Goal: Task Accomplishment & Management: Use online tool/utility

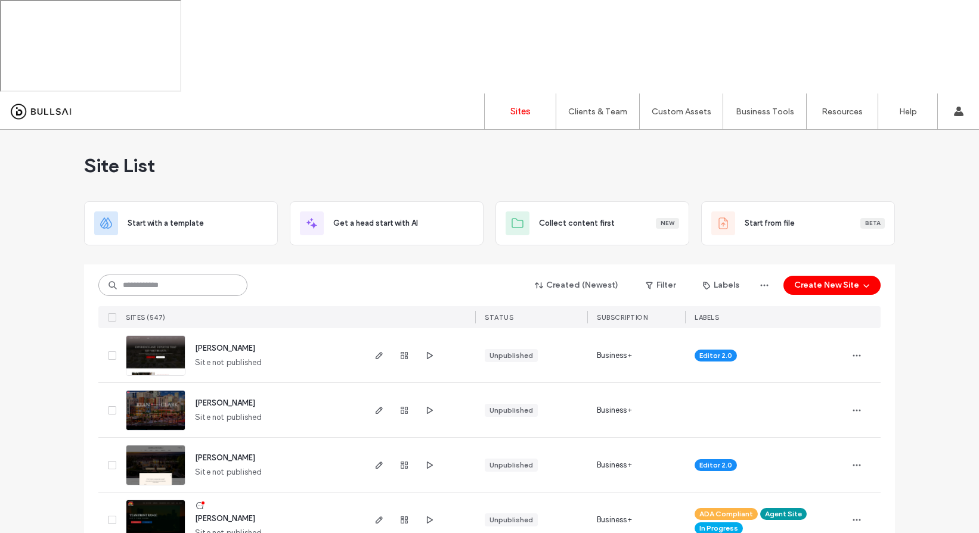
click at [135, 275] on input at bounding box center [172, 285] width 149 height 21
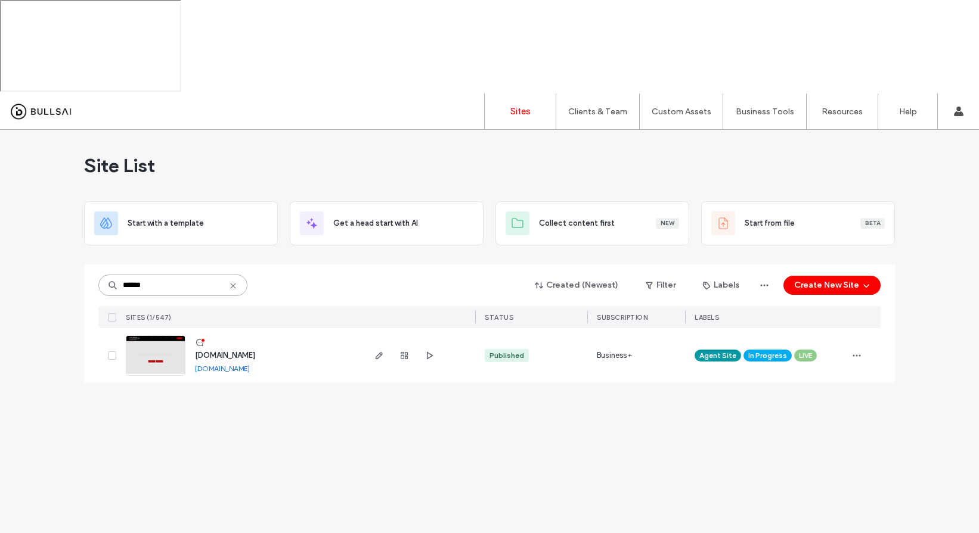
type input "******"
click at [163, 336] on img at bounding box center [155, 376] width 58 height 81
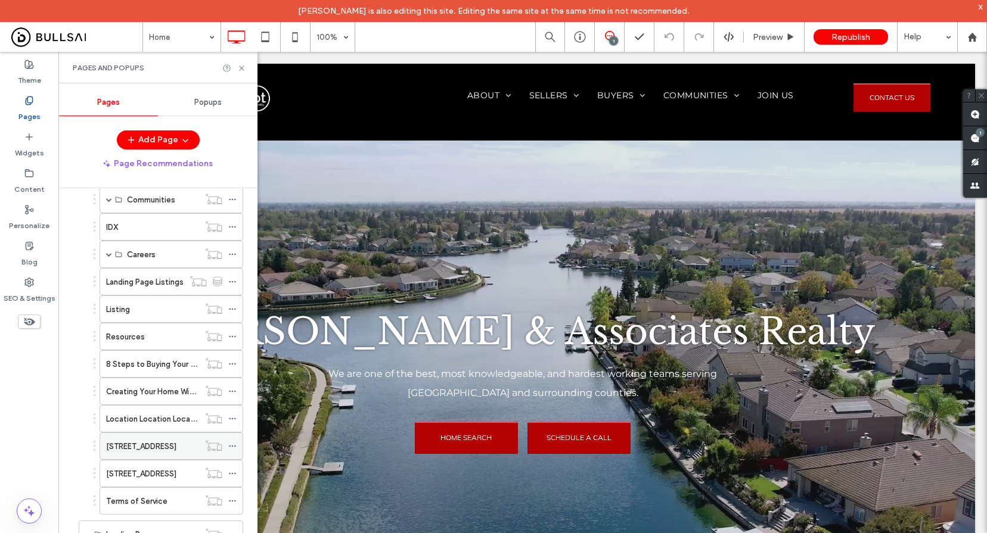
scroll to position [638, 0]
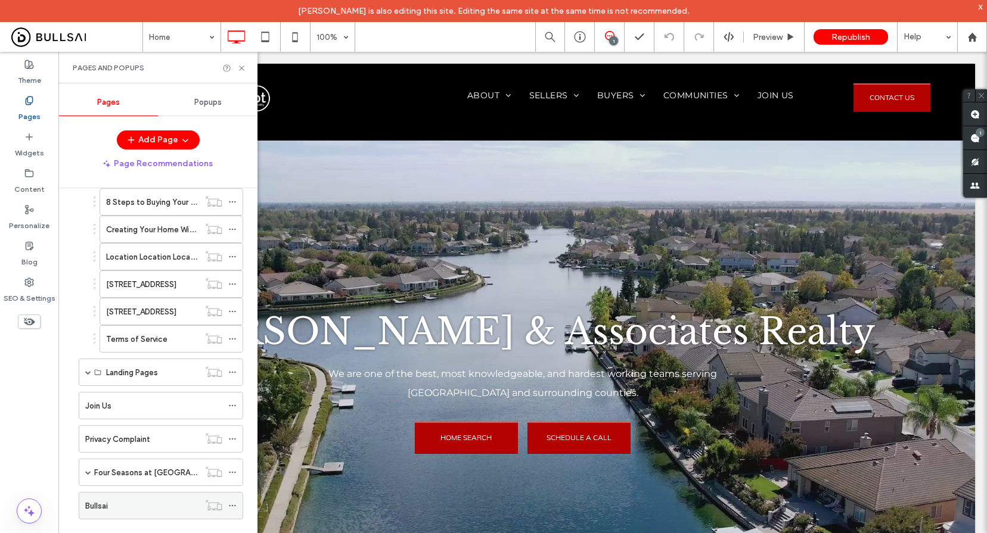
click at [108, 514] on div "Bullsai" at bounding box center [142, 506] width 114 height 26
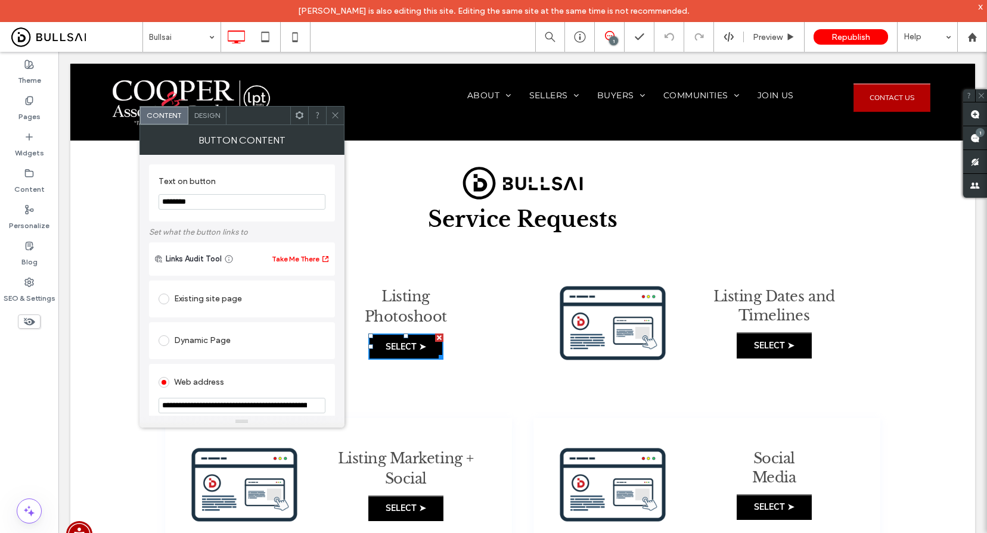
click at [261, 408] on input "**********" at bounding box center [242, 405] width 167 height 15
paste input "url"
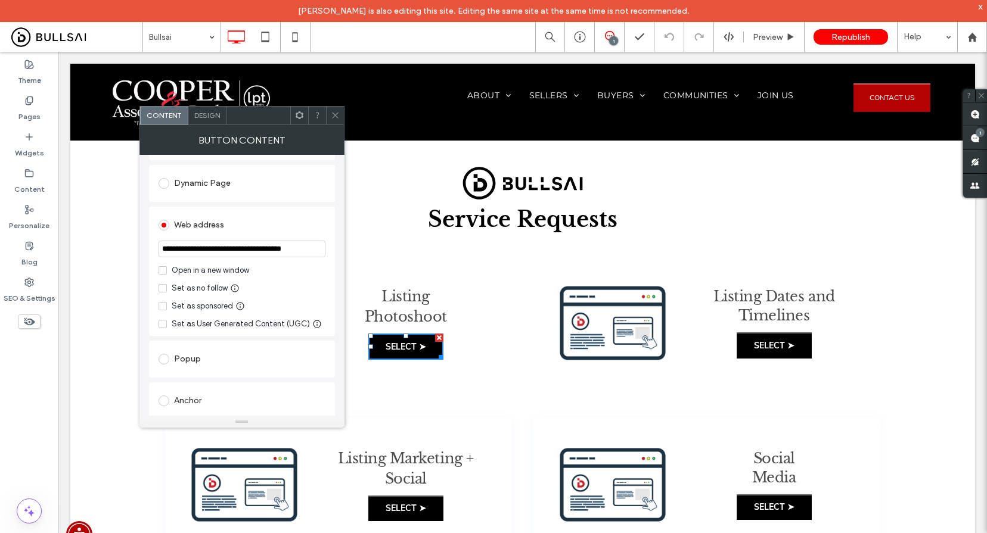
scroll to position [158, 0]
type input "**********"
click at [160, 269] on span at bounding box center [163, 270] width 8 height 8
click at [163, 266] on label "Open in a new window" at bounding box center [242, 270] width 167 height 12
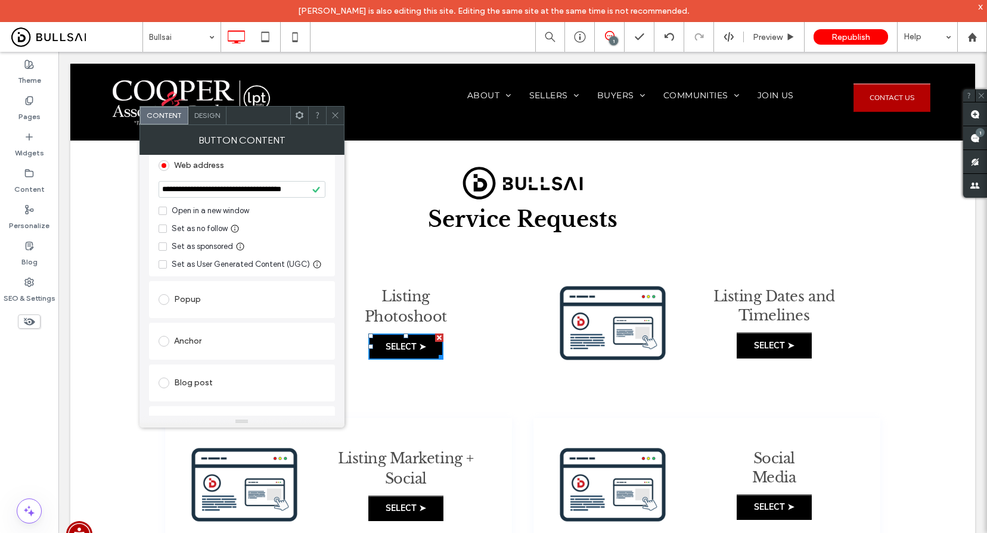
scroll to position [181, 0]
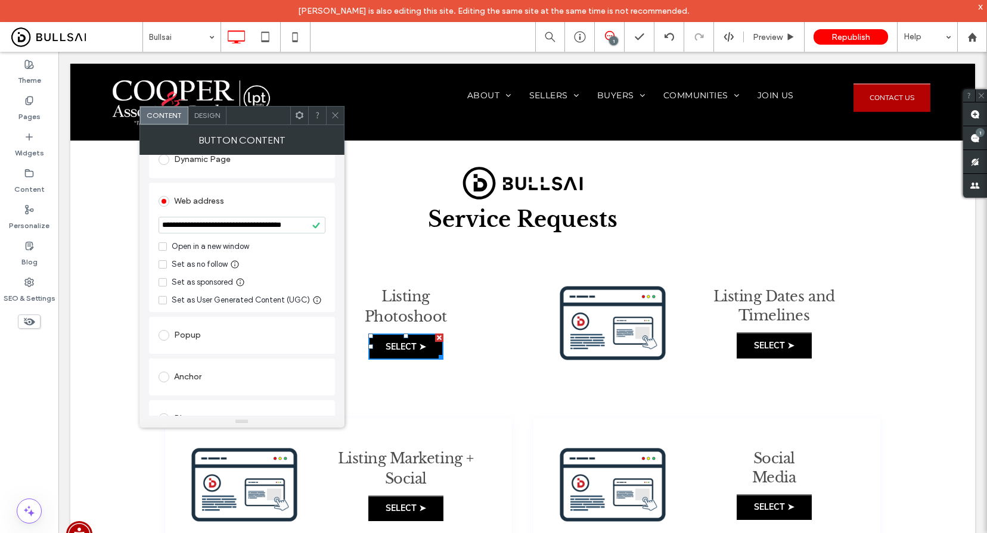
click at [333, 115] on icon at bounding box center [335, 115] width 9 height 9
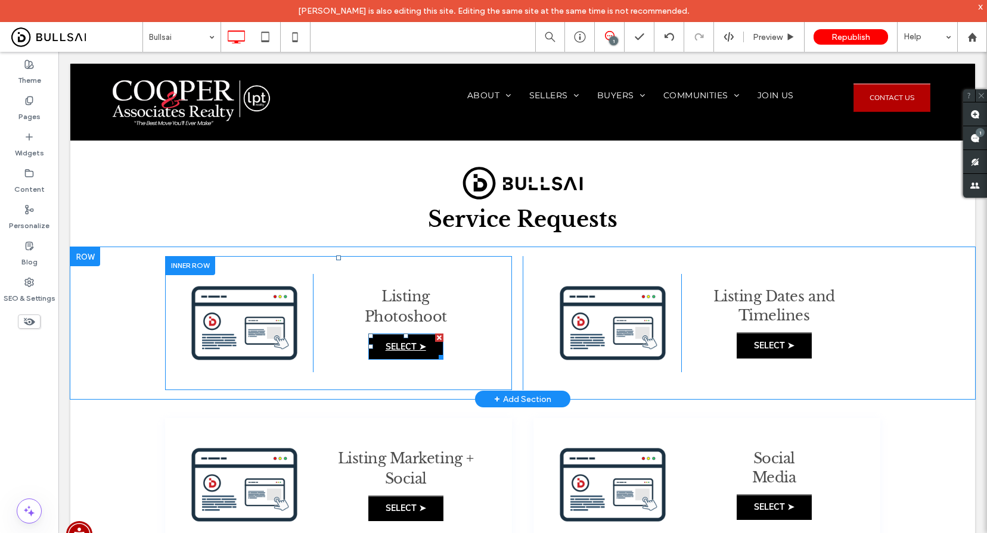
click at [410, 347] on span "SELECT ➤" at bounding box center [406, 347] width 41 height 11
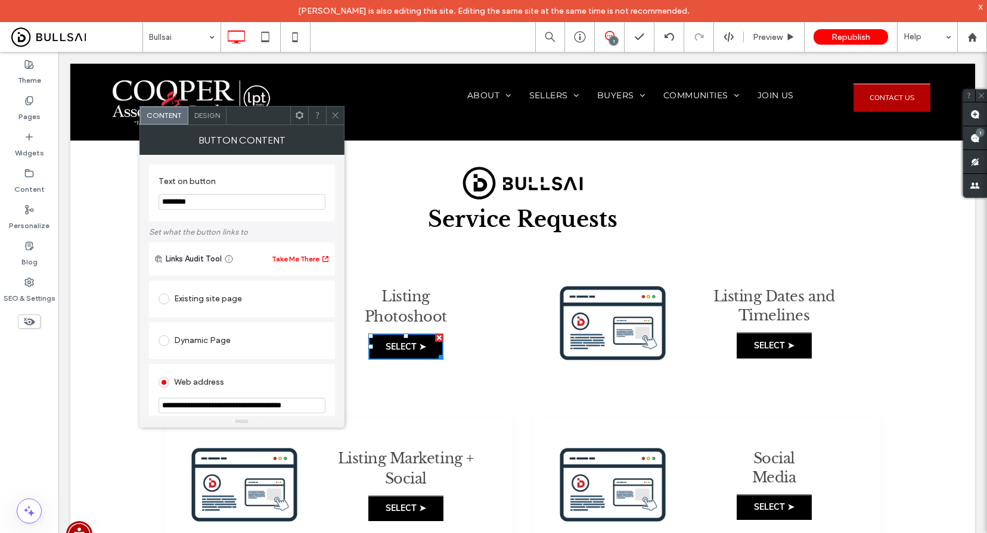
click at [337, 115] on icon at bounding box center [335, 115] width 9 height 9
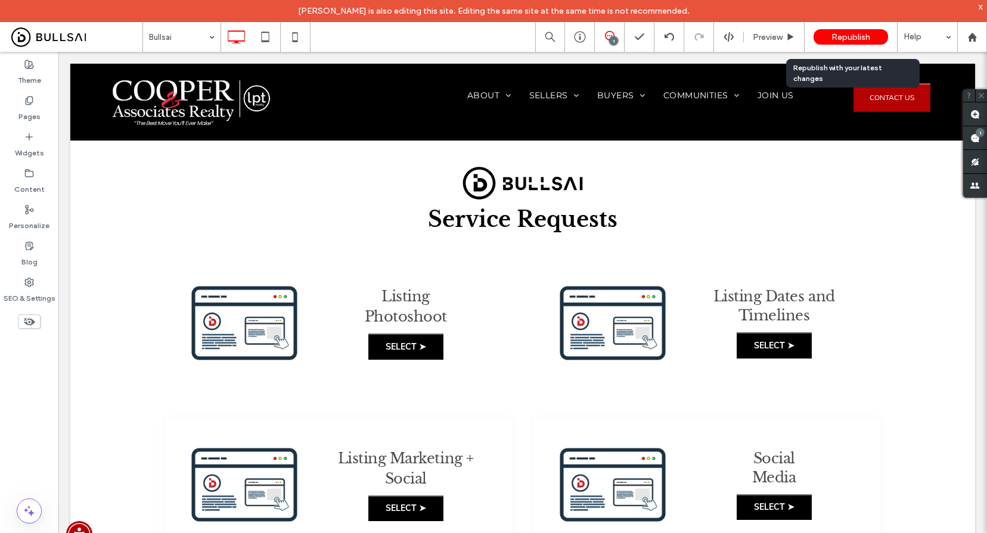
click at [856, 37] on span "Republish" at bounding box center [850, 37] width 39 height 10
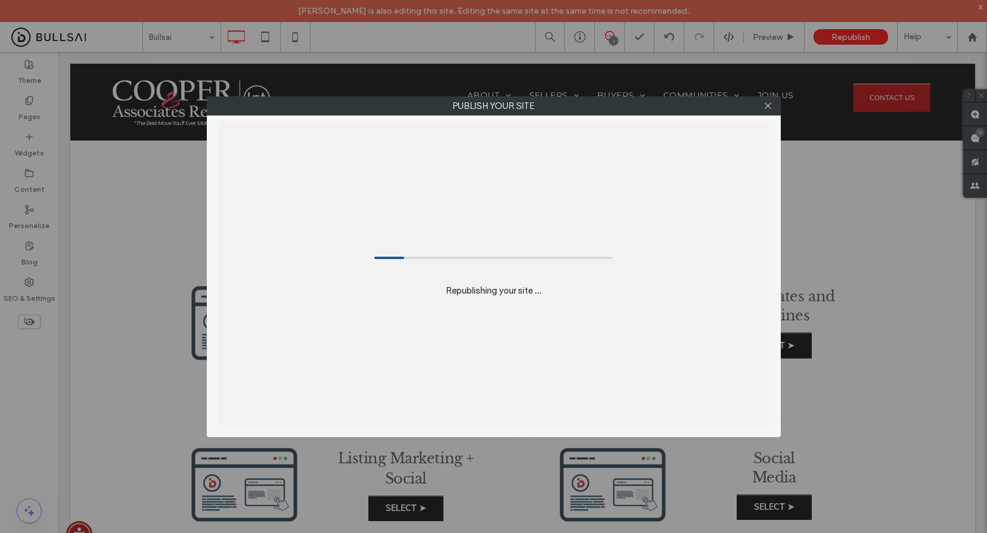
click at [524, 58] on div "Publish your site Republishing your site ..." at bounding box center [493, 266] width 987 height 533
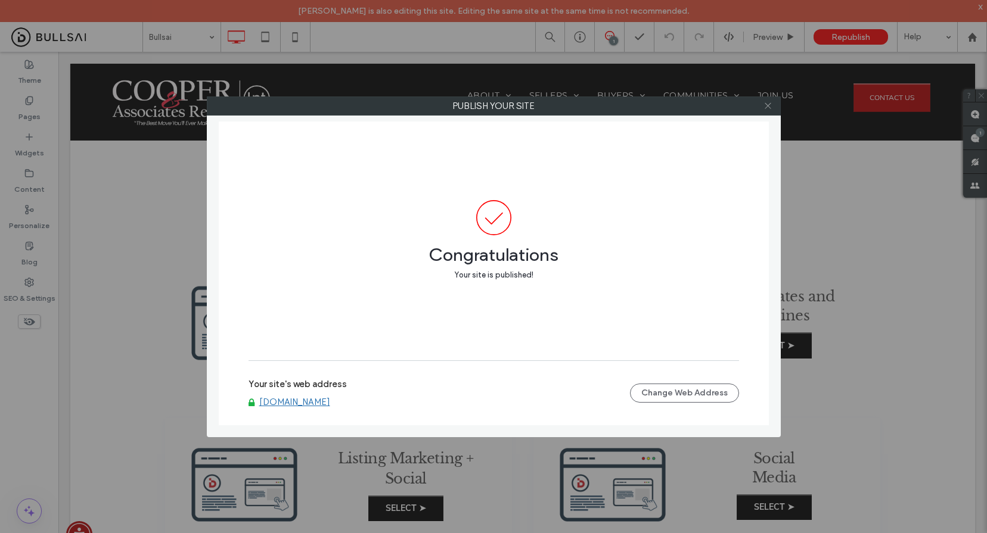
click at [769, 105] on icon at bounding box center [768, 105] width 9 height 9
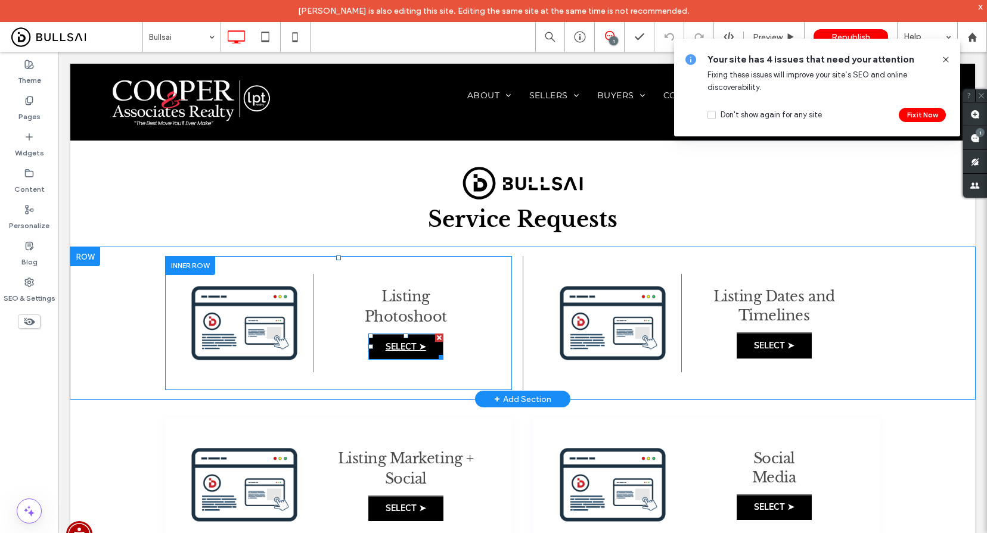
click at [402, 346] on span "SELECT ➤" at bounding box center [406, 347] width 41 height 11
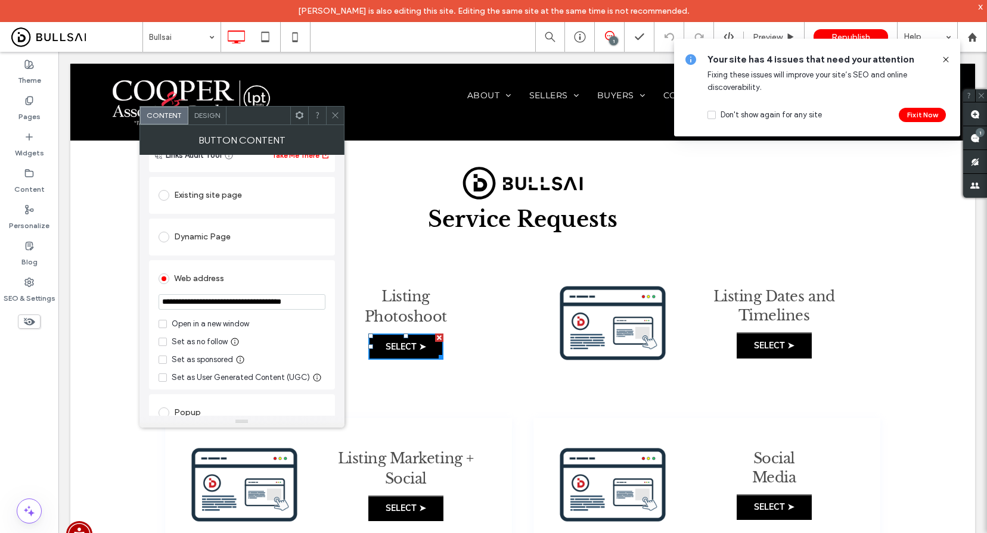
scroll to position [330, 0]
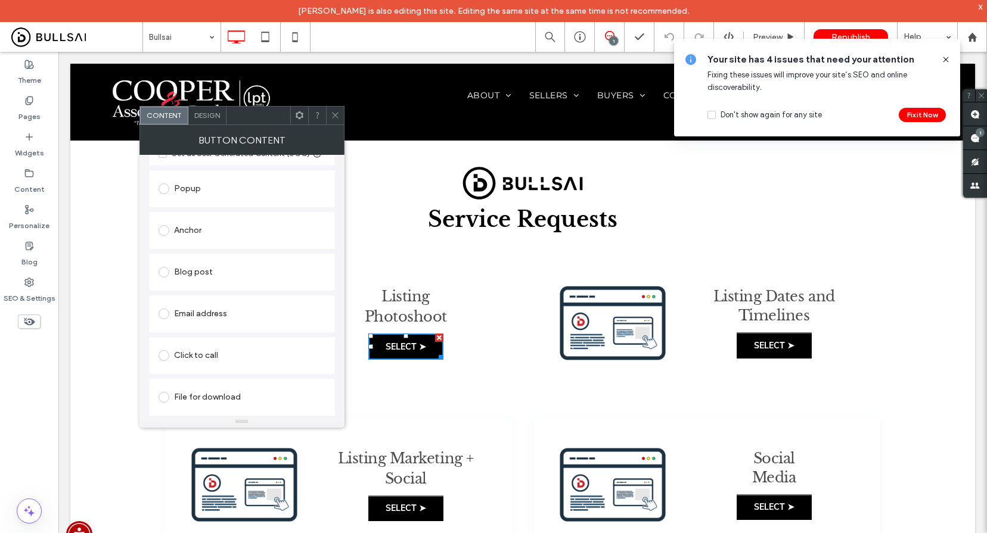
click at [340, 124] on div "Content Design" at bounding box center [241, 115] width 205 height 19
drag, startPoint x: 950, startPoint y: 61, endPoint x: 405, endPoint y: 37, distance: 545.9
click at [950, 61] on icon at bounding box center [946, 60] width 10 height 10
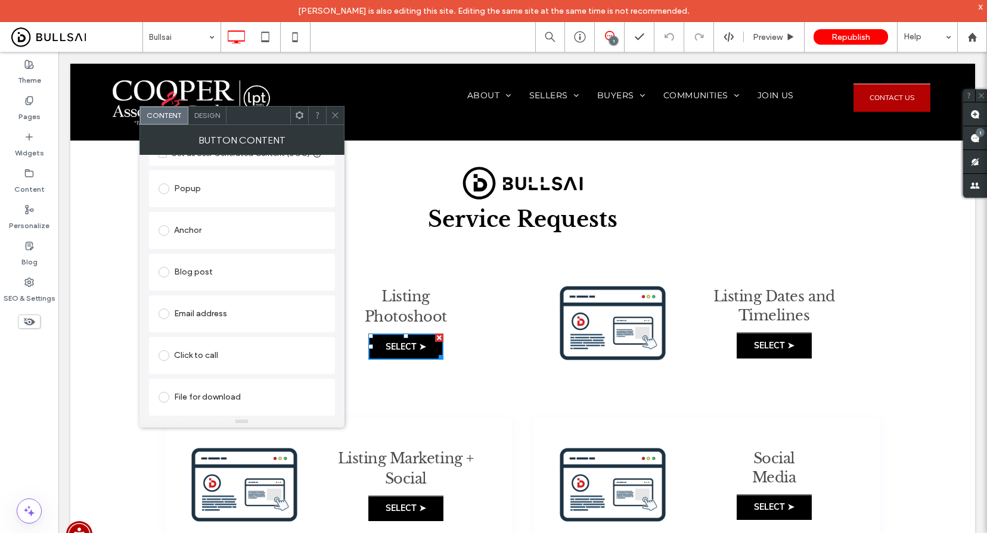
click at [336, 116] on icon at bounding box center [335, 115] width 9 height 9
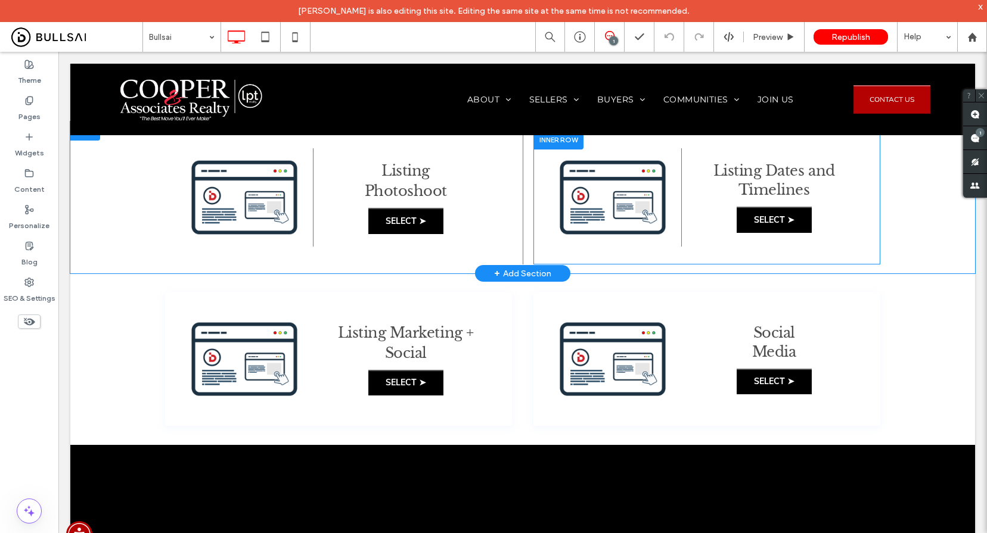
scroll to position [127, 0]
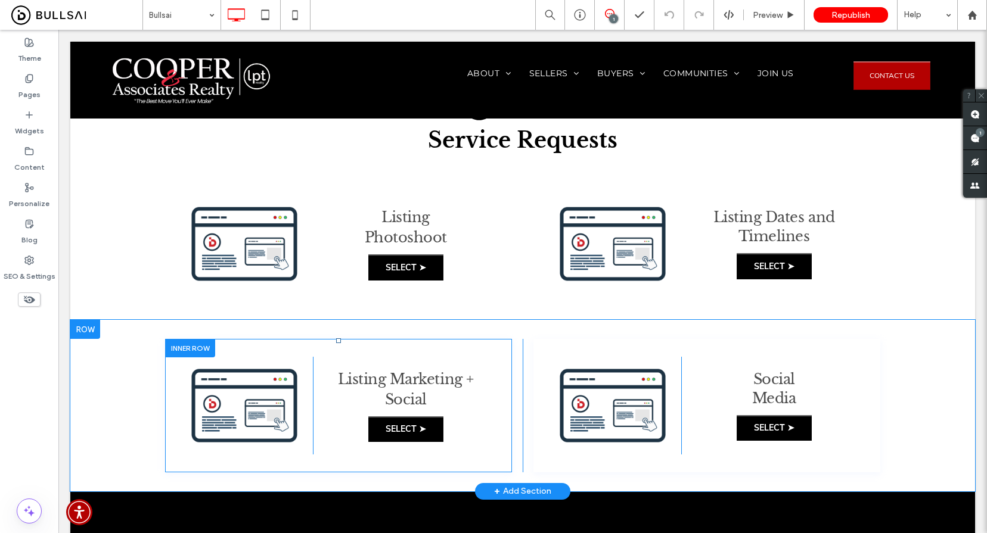
scroll to position [81, 0]
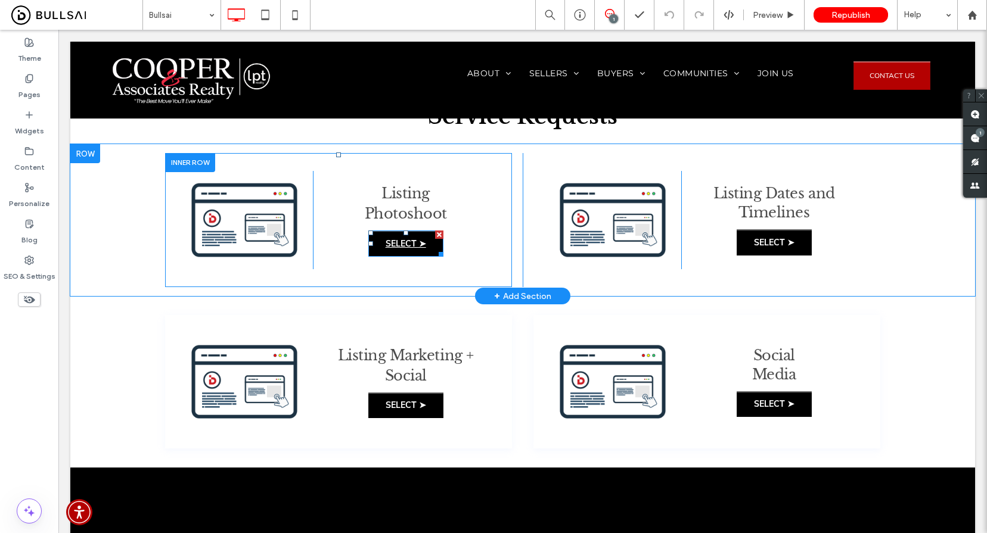
click at [404, 246] on span "SELECT ➤" at bounding box center [406, 243] width 41 height 11
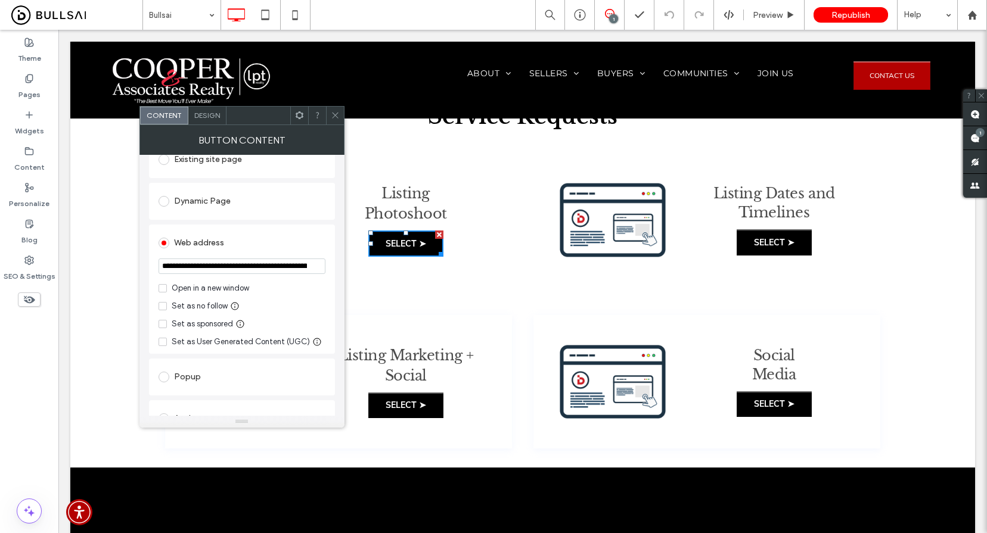
scroll to position [167, 0]
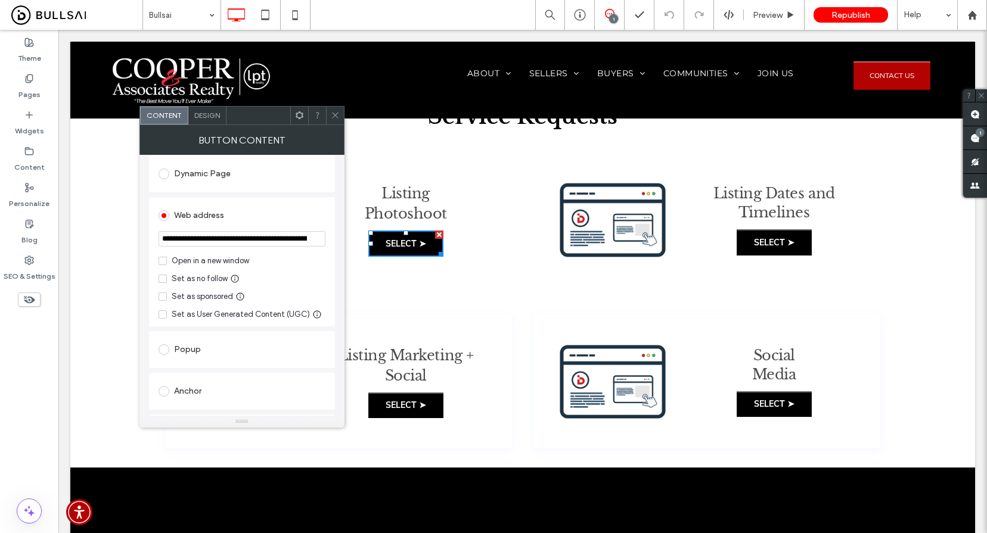
click at [256, 242] on input "**********" at bounding box center [242, 238] width 167 height 15
click at [241, 241] on input "**********" at bounding box center [242, 238] width 167 height 15
paste input "url"
click at [311, 243] on input "**********" at bounding box center [242, 239] width 167 height 17
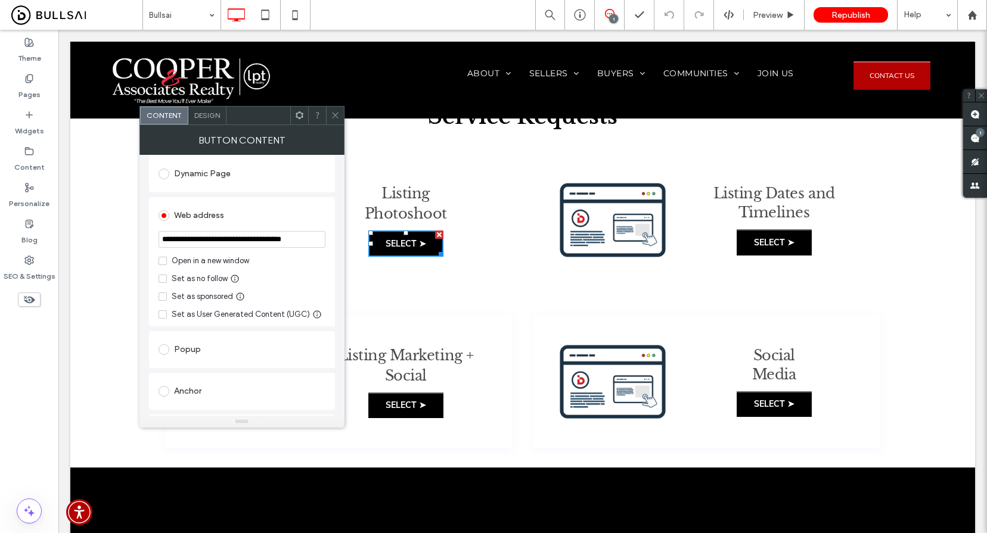
type input "**********"
click at [278, 225] on div "Web address" at bounding box center [242, 215] width 167 height 19
click at [317, 243] on use at bounding box center [315, 240] width 7 height 6
click at [318, 241] on use at bounding box center [315, 240] width 7 height 6
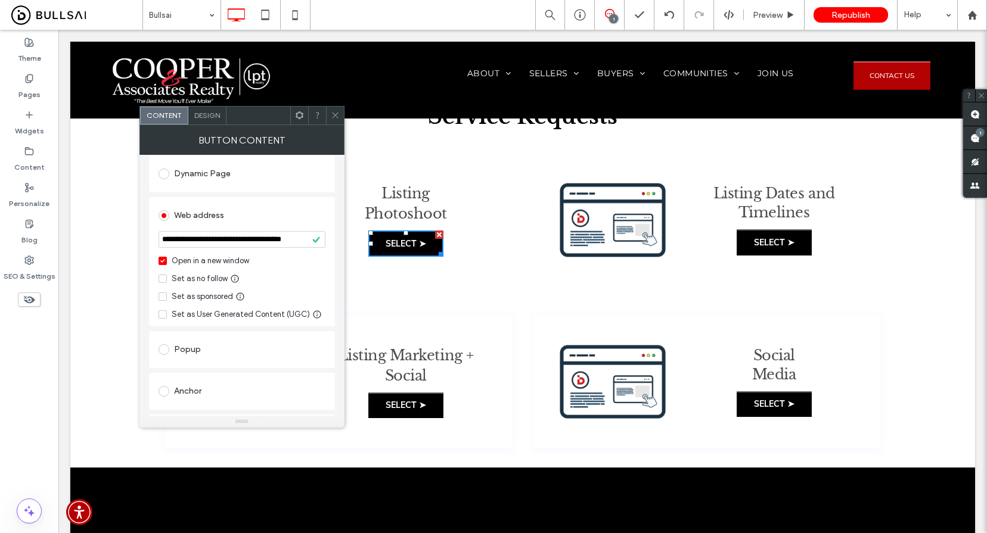
click at [316, 243] on use at bounding box center [315, 240] width 7 height 6
click at [164, 262] on icon at bounding box center [162, 261] width 5 height 4
click at [318, 242] on icon at bounding box center [316, 239] width 9 height 9
click at [316, 243] on use at bounding box center [315, 240] width 7 height 6
click at [303, 191] on div "Dynamic Page" at bounding box center [242, 174] width 186 height 37
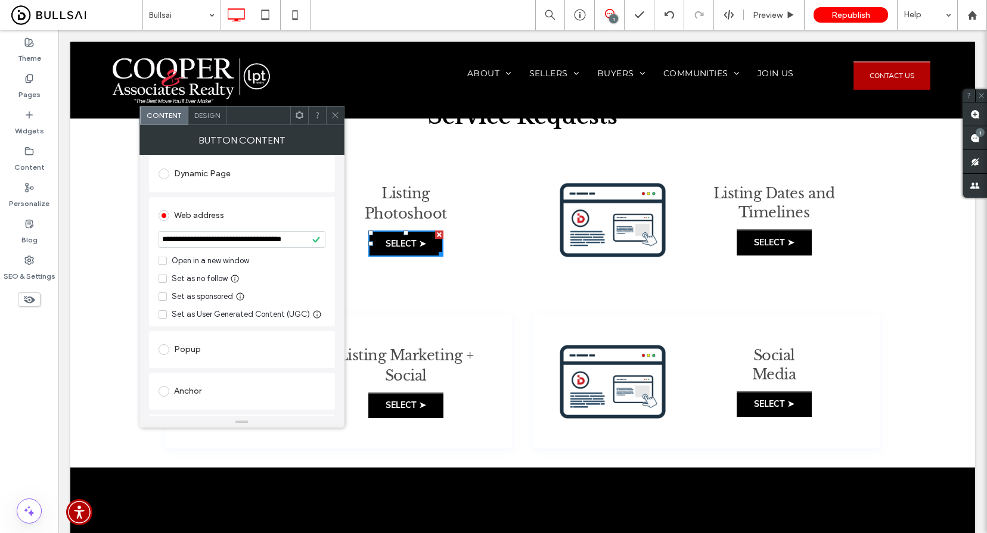
click at [337, 112] on icon at bounding box center [335, 115] width 9 height 9
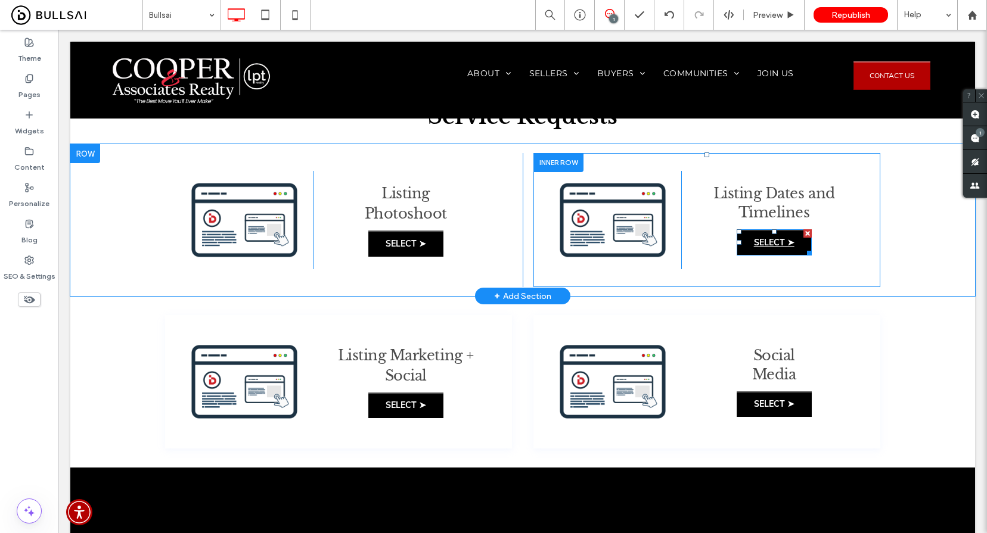
click at [779, 241] on span "SELECT ➤" at bounding box center [774, 242] width 41 height 11
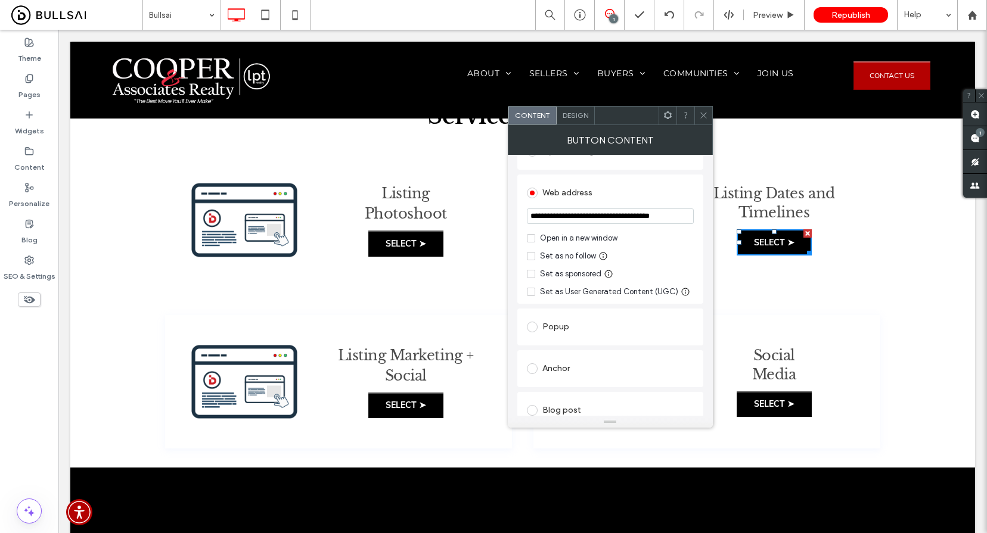
scroll to position [153, 0]
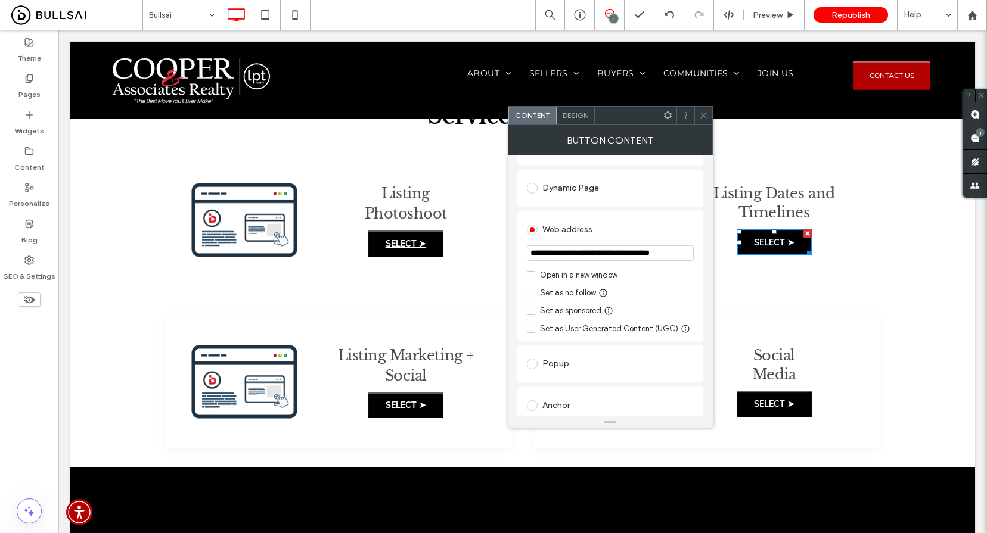
click at [398, 243] on span "SELECT ➤" at bounding box center [406, 243] width 41 height 11
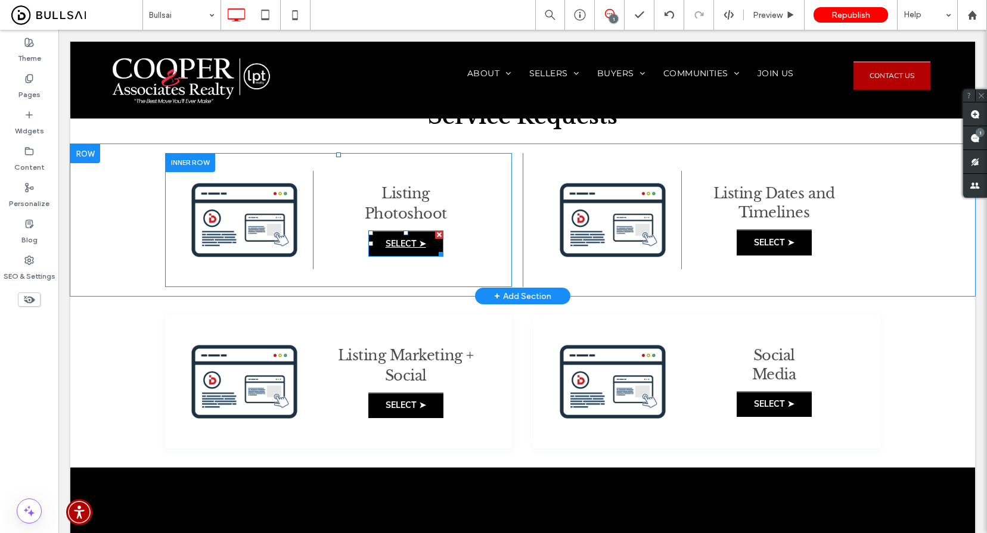
click at [399, 245] on span "SELECT ➤" at bounding box center [406, 243] width 41 height 11
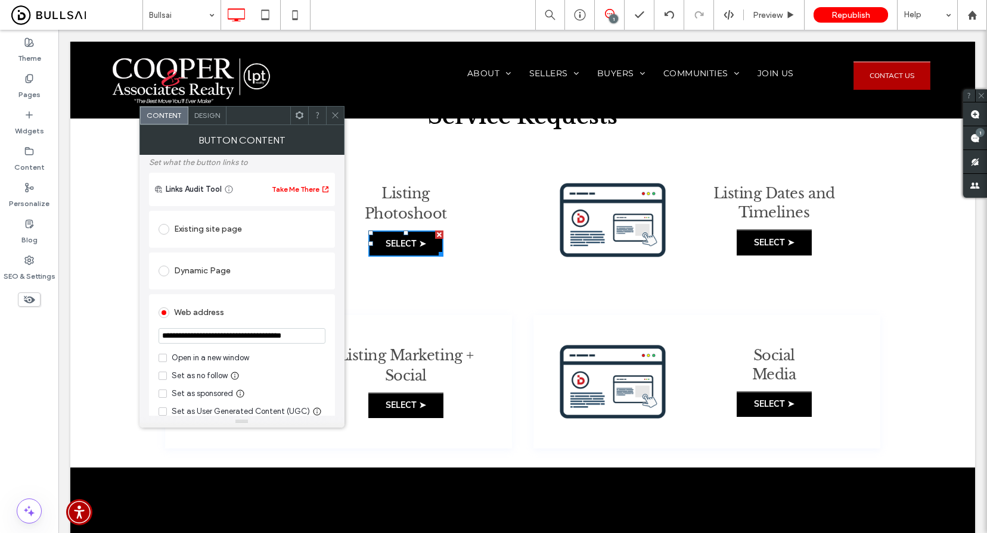
scroll to position [114, 0]
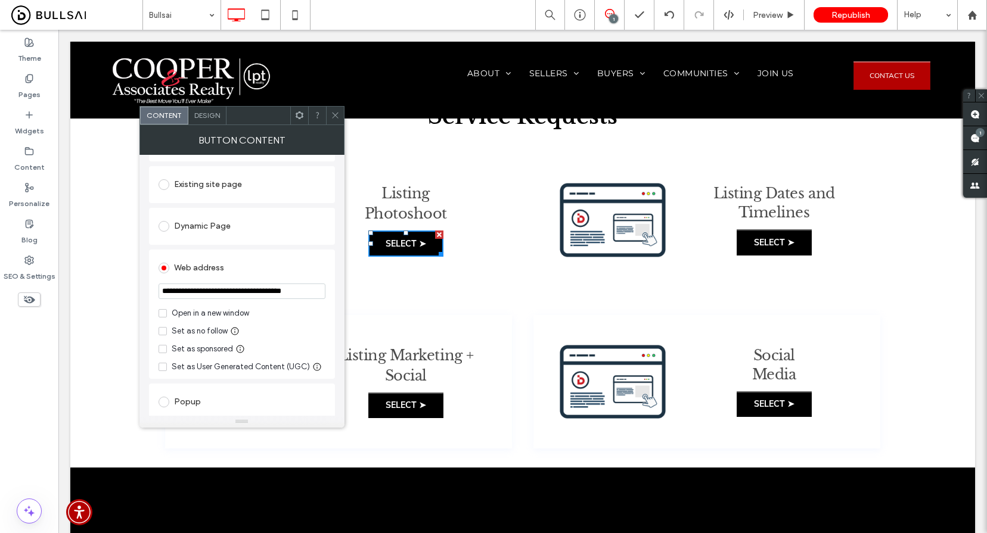
click at [315, 294] on input "**********" at bounding box center [242, 291] width 167 height 15
click at [835, 17] on span "Republish" at bounding box center [850, 15] width 39 height 10
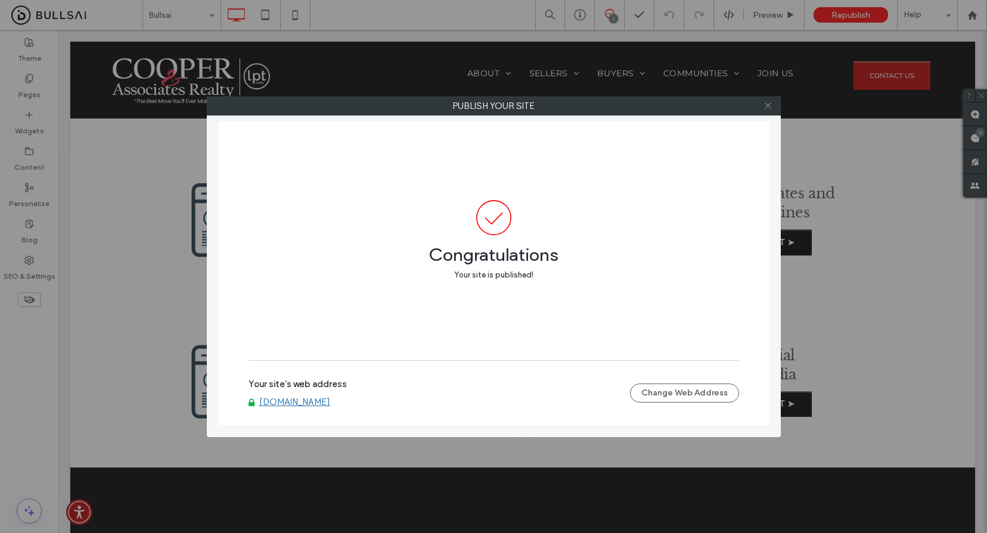
click at [769, 105] on icon at bounding box center [768, 105] width 9 height 9
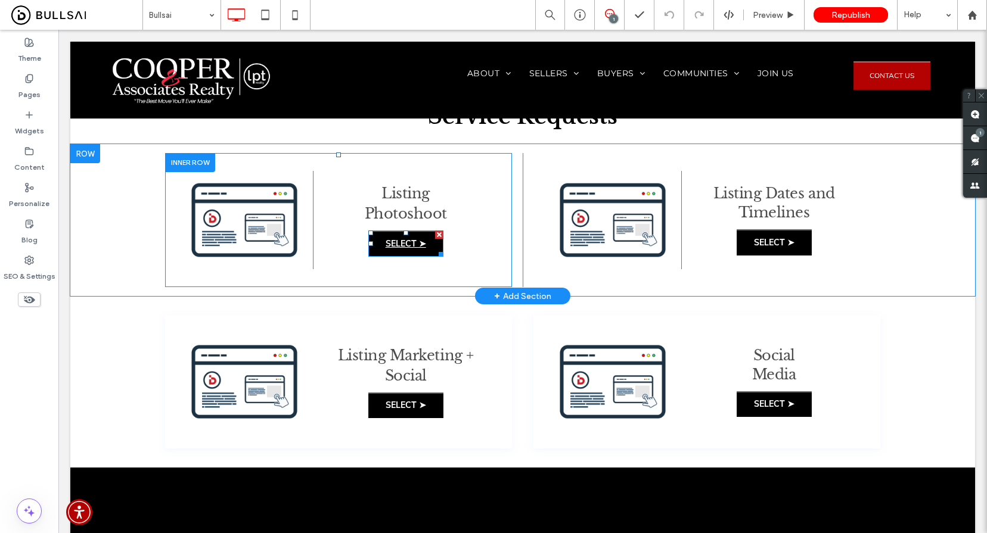
click at [390, 242] on span "SELECT ➤" at bounding box center [406, 243] width 41 height 11
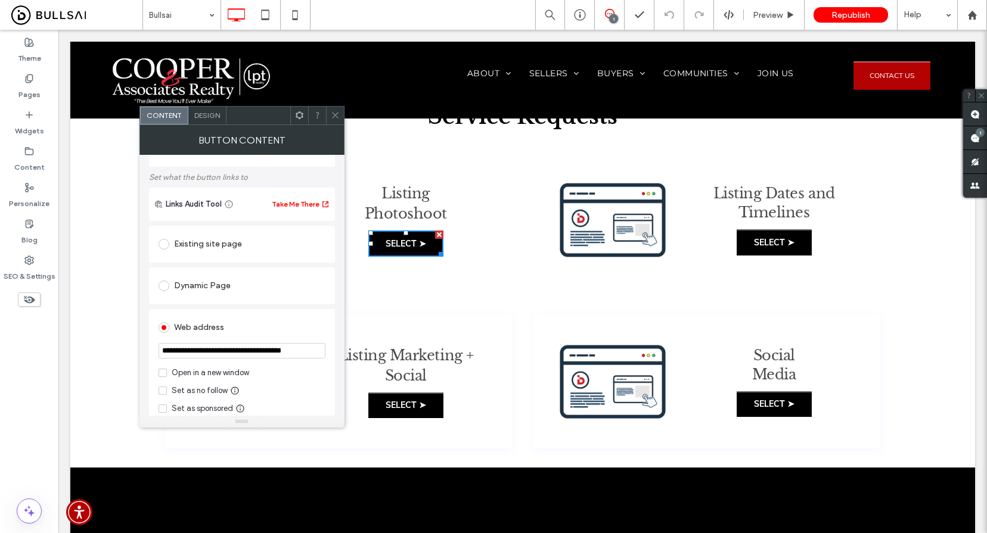
scroll to position [139, 0]
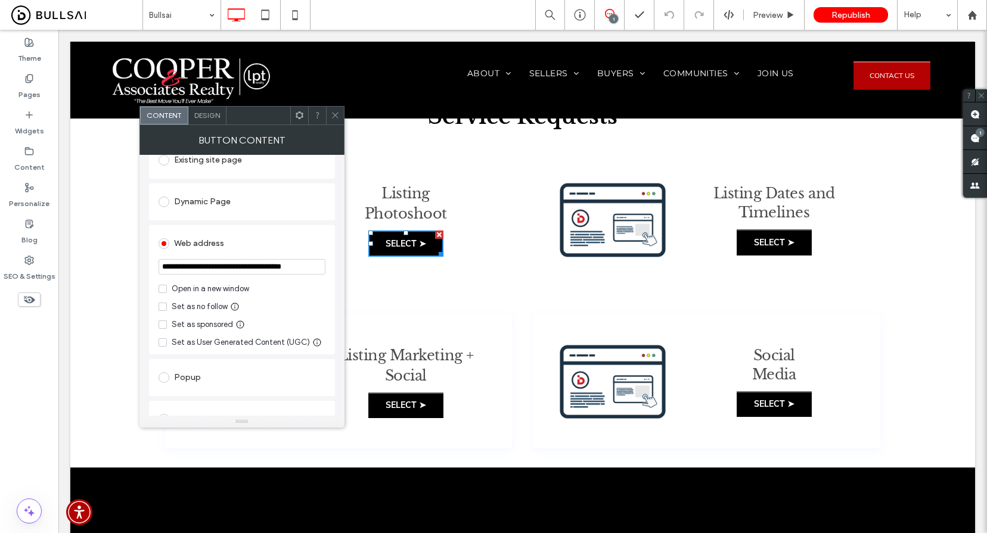
click at [311, 269] on input "**********" at bounding box center [242, 266] width 167 height 15
click at [289, 270] on input "**********" at bounding box center [242, 266] width 167 height 15
click at [310, 268] on input "**********" at bounding box center [242, 266] width 167 height 15
click at [300, 268] on input "**********" at bounding box center [242, 266] width 167 height 15
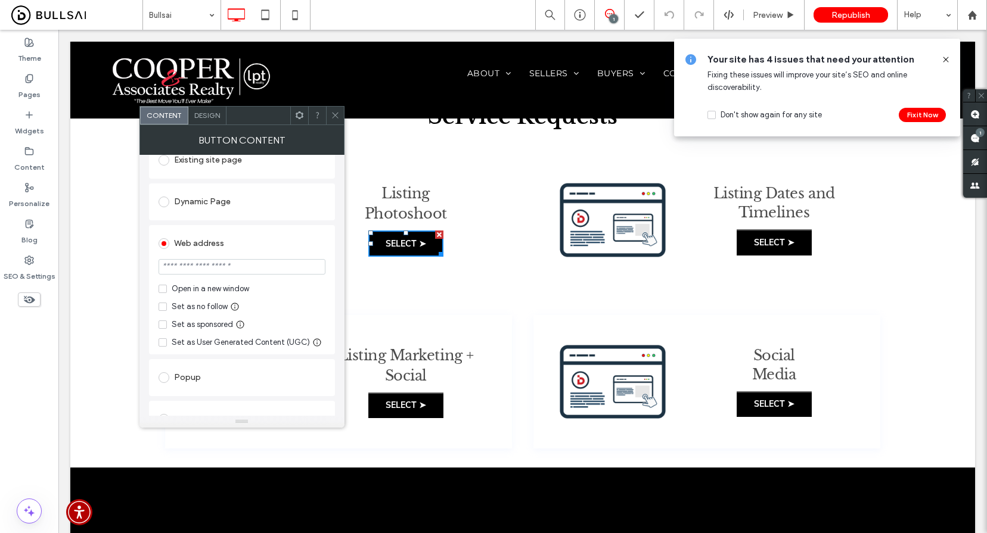
paste input "**********"
type input "**********"
click at [286, 239] on div "Web address" at bounding box center [242, 243] width 167 height 19
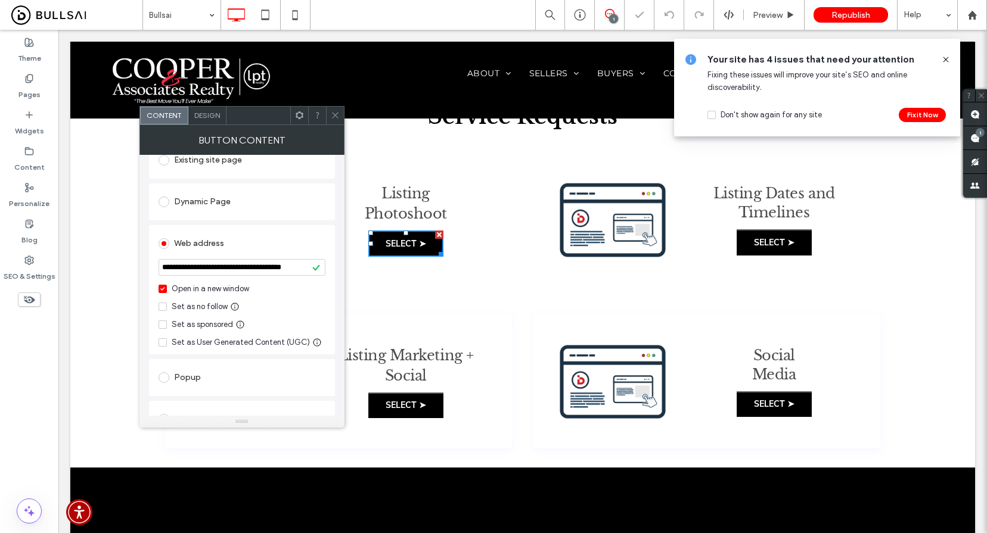
click at [315, 270] on icon at bounding box center [316, 267] width 9 height 9
click at [318, 269] on use at bounding box center [315, 268] width 7 height 6
click at [300, 236] on div "Web address" at bounding box center [242, 243] width 167 height 19
click at [339, 122] on span at bounding box center [335, 116] width 9 height 18
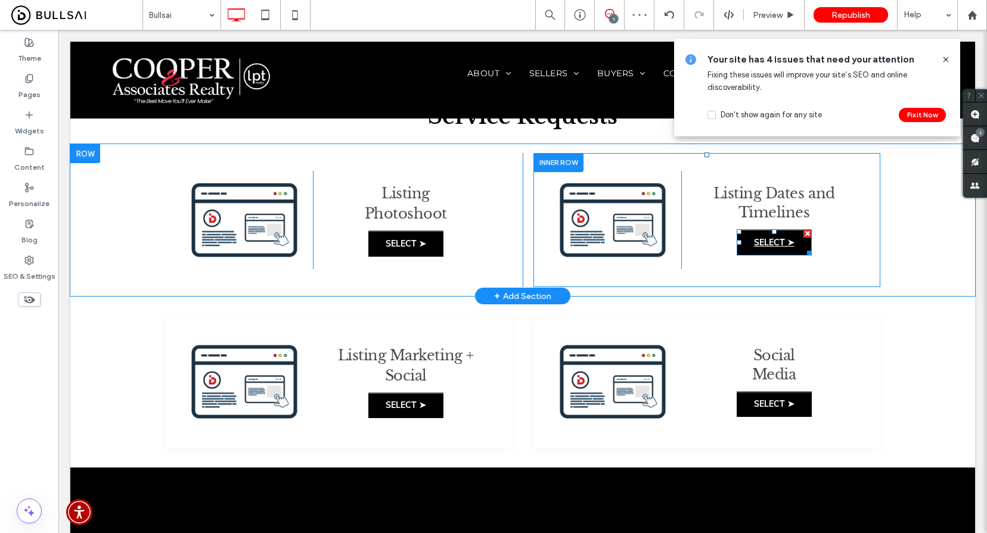
click at [766, 240] on span "SELECT ➤" at bounding box center [774, 242] width 41 height 11
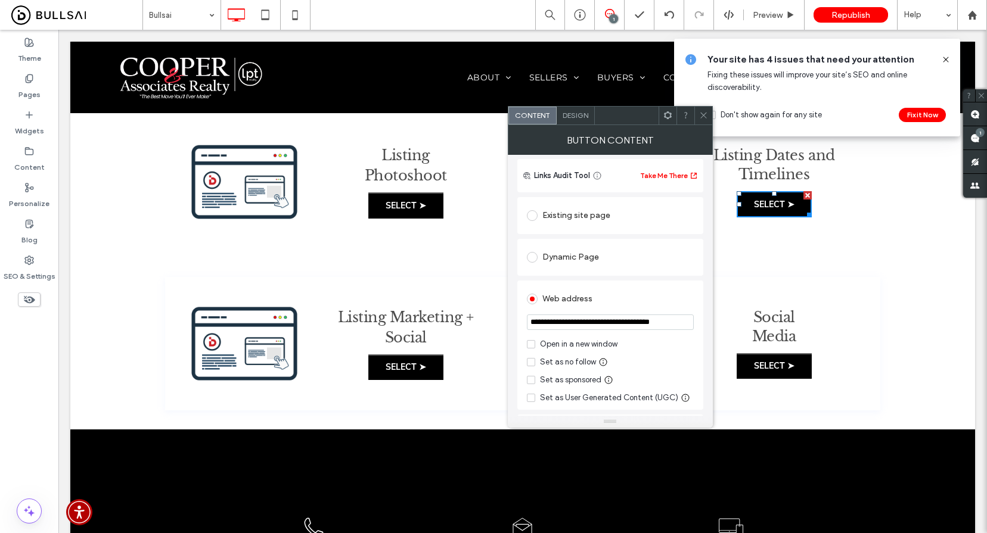
scroll to position [101, 0]
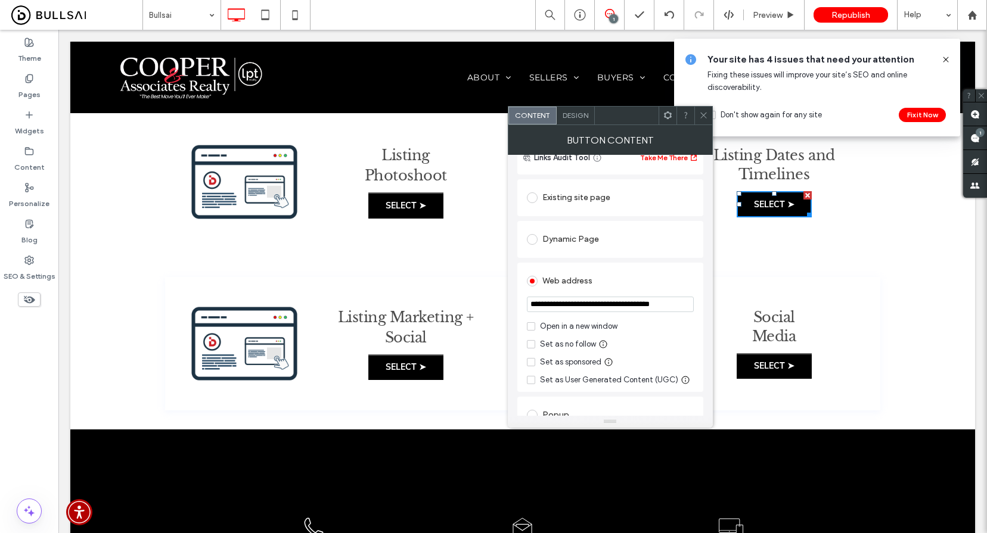
drag, startPoint x: 705, startPoint y: 117, endPoint x: 672, endPoint y: 125, distance: 33.7
click at [705, 117] on use at bounding box center [703, 116] width 6 height 6
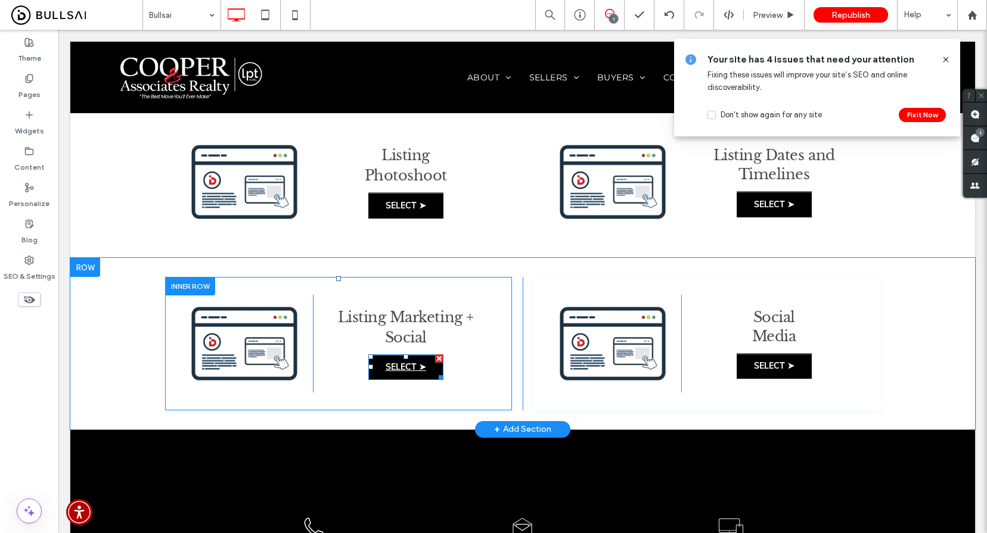
click at [400, 365] on span "SELECT ➤" at bounding box center [406, 367] width 41 height 11
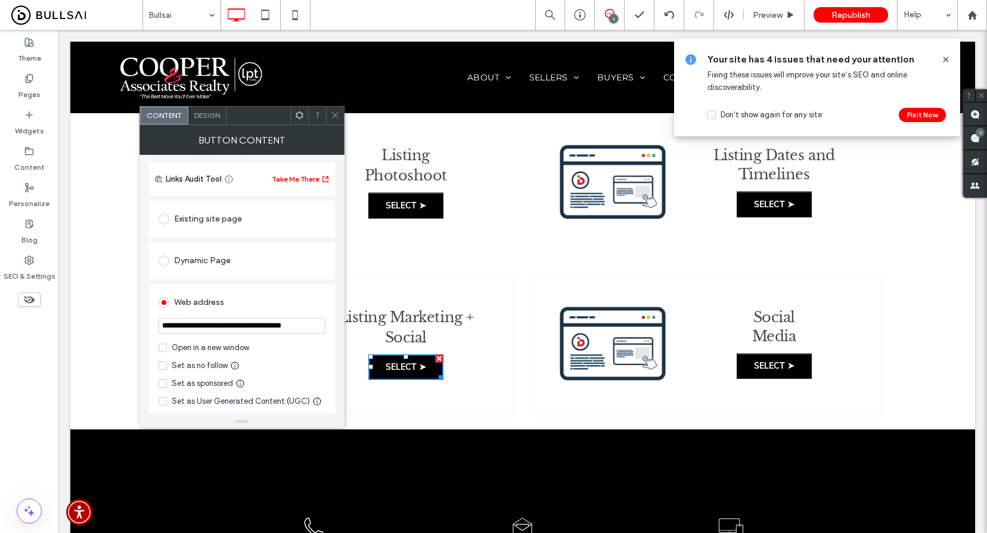
scroll to position [80, 0]
click at [286, 321] on input "**********" at bounding box center [242, 325] width 167 height 15
click at [776, 366] on span "SELECT ➤" at bounding box center [774, 366] width 41 height 11
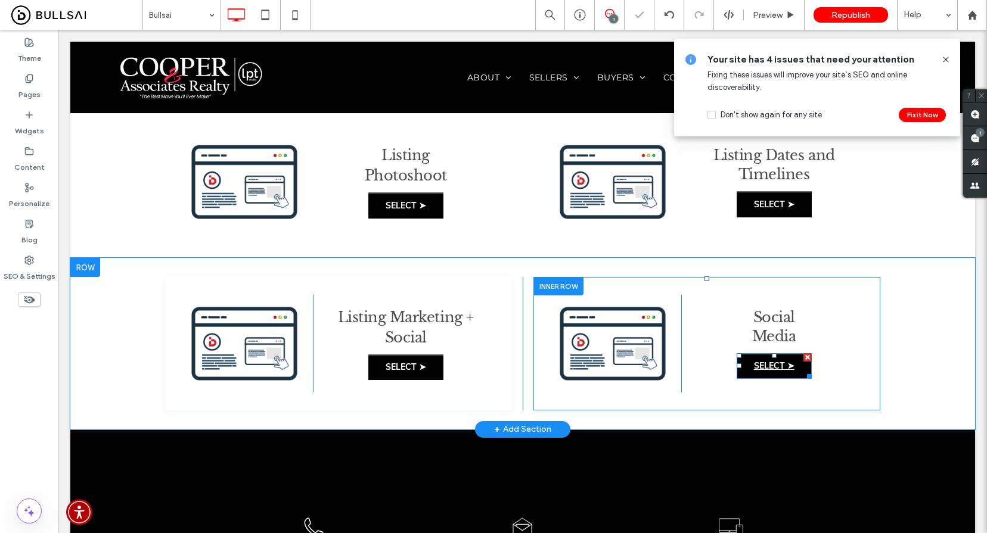
click at [776, 366] on span "SELECT ➤" at bounding box center [774, 366] width 41 height 11
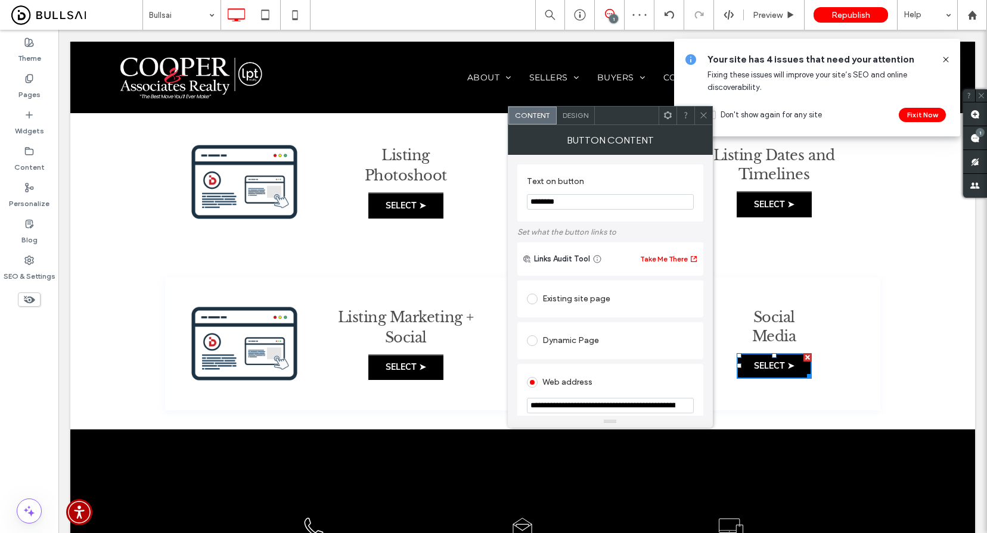
click at [560, 404] on input "**********" at bounding box center [610, 405] width 167 height 15
click at [610, 473] on div "Click To Paste + Add Section" at bounding box center [522, 454] width 905 height 48
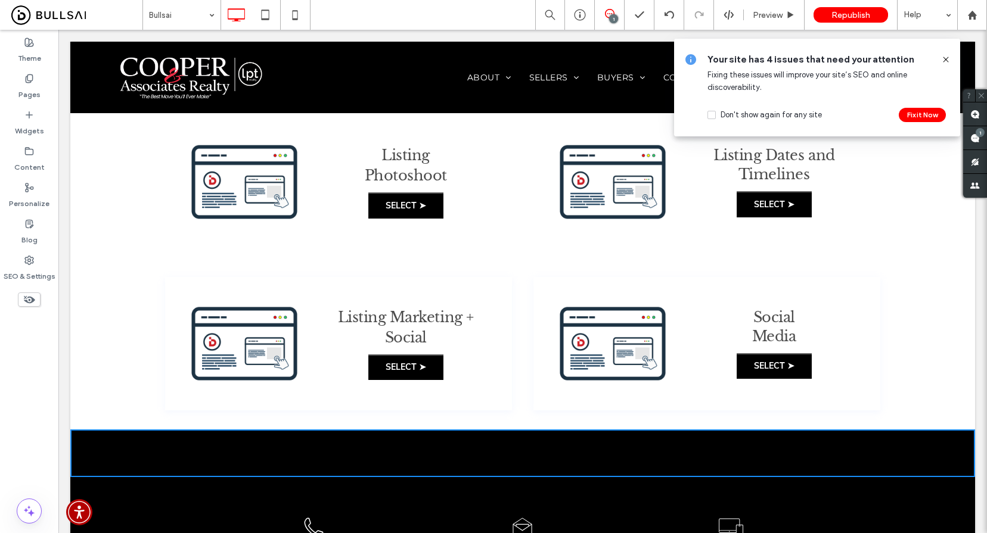
click at [946, 58] on icon at bounding box center [946, 60] width 10 height 10
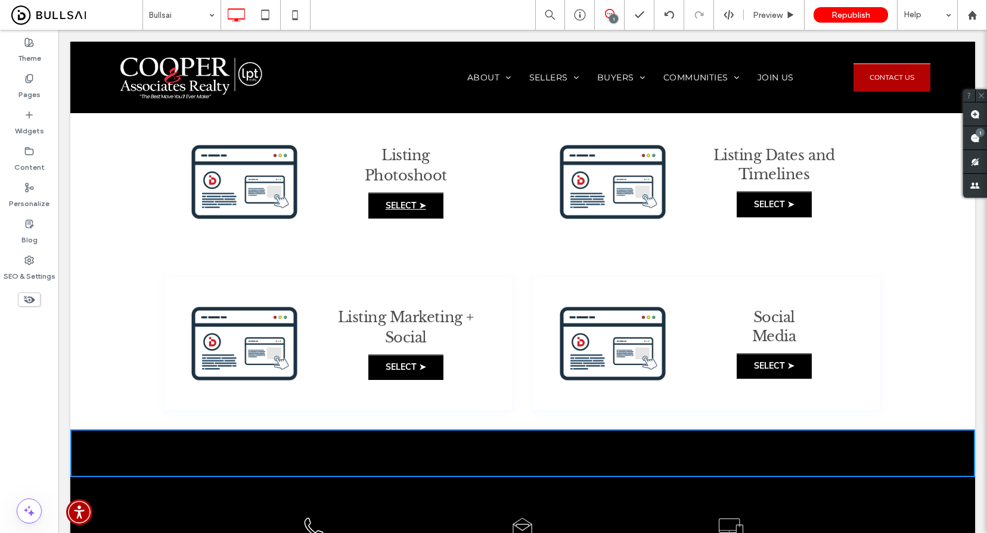
click at [401, 201] on span "SELECT ➤" at bounding box center [406, 205] width 41 height 11
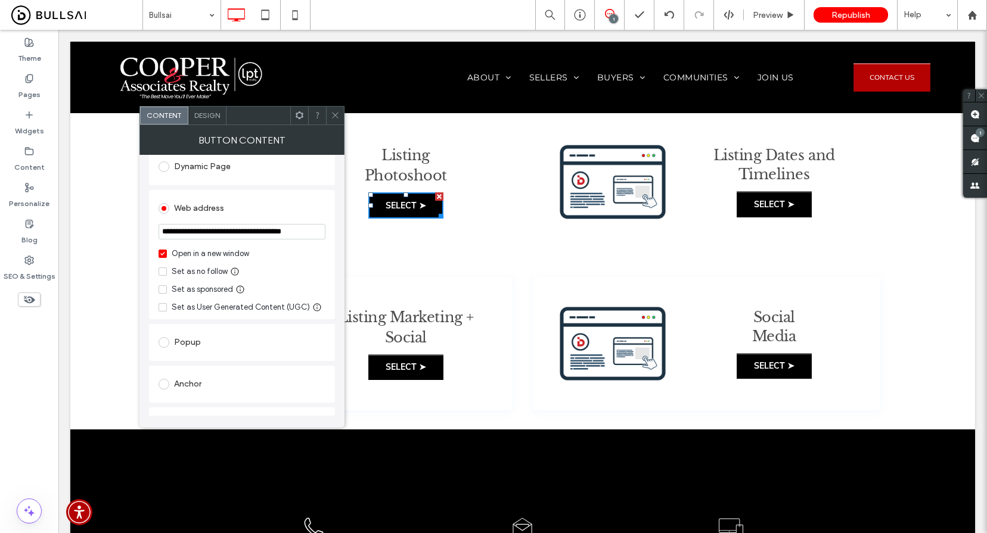
scroll to position [158, 0]
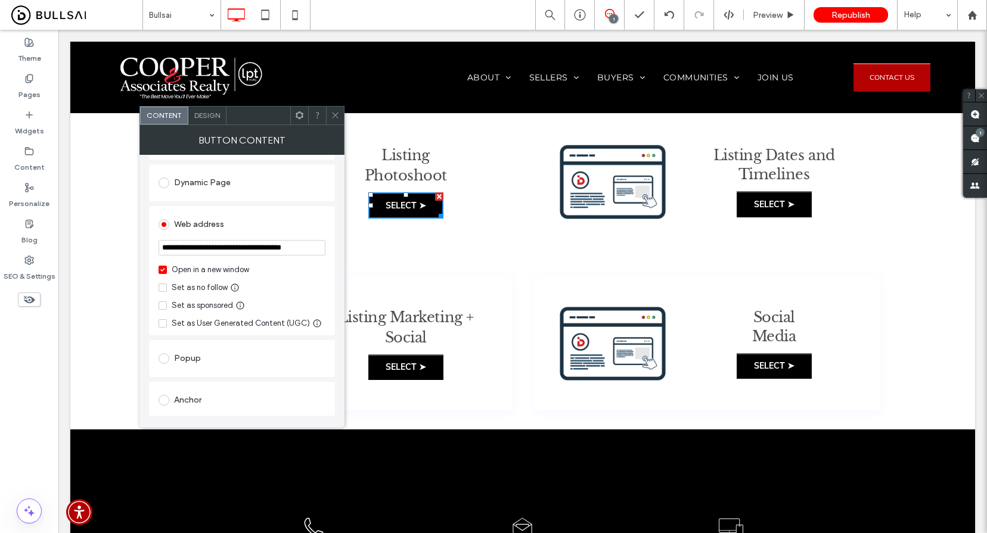
click at [163, 271] on icon at bounding box center [162, 270] width 4 height 4
click at [339, 119] on icon at bounding box center [335, 115] width 9 height 9
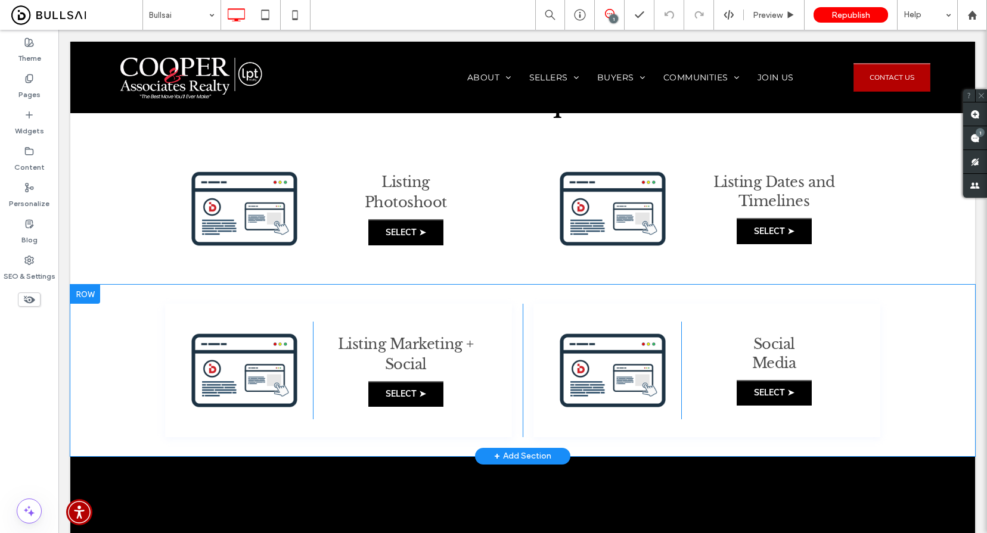
scroll to position [73, 0]
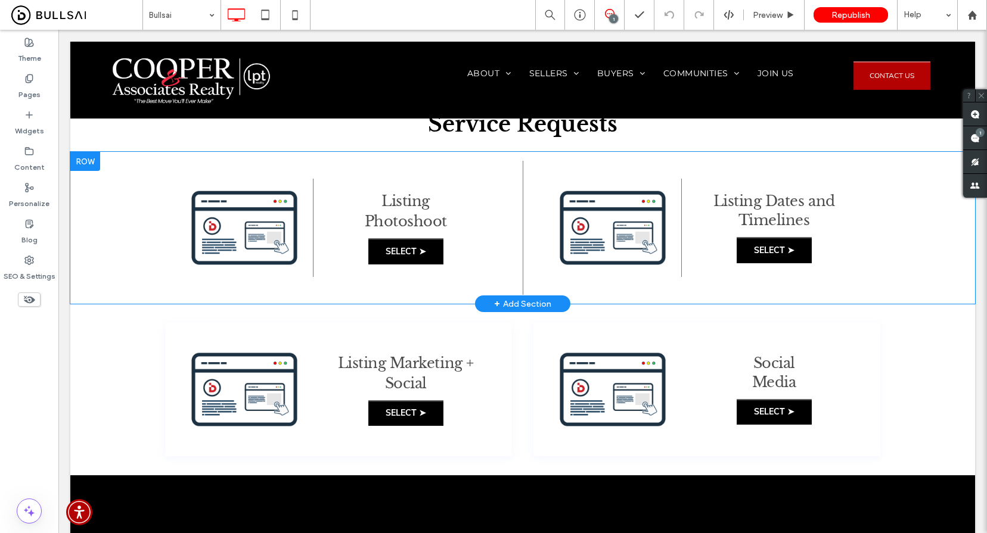
drag, startPoint x: 112, startPoint y: 382, endPoint x: 122, endPoint y: 226, distance: 156.5
click at [122, 226] on div "Click To Paste Row Service Requests Click To Paste Row + Add Section Click To P…" at bounding box center [522, 260] width 905 height 430
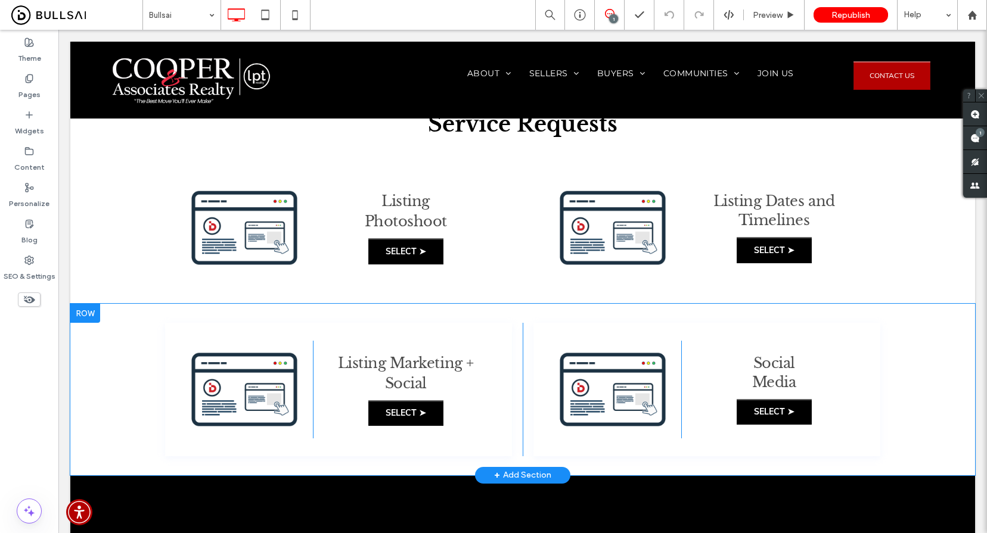
click at [930, 356] on div "Click To Paste Listing Marketing + Social SELECT ➤ Click To Paste Click To Past…" at bounding box center [522, 390] width 905 height 172
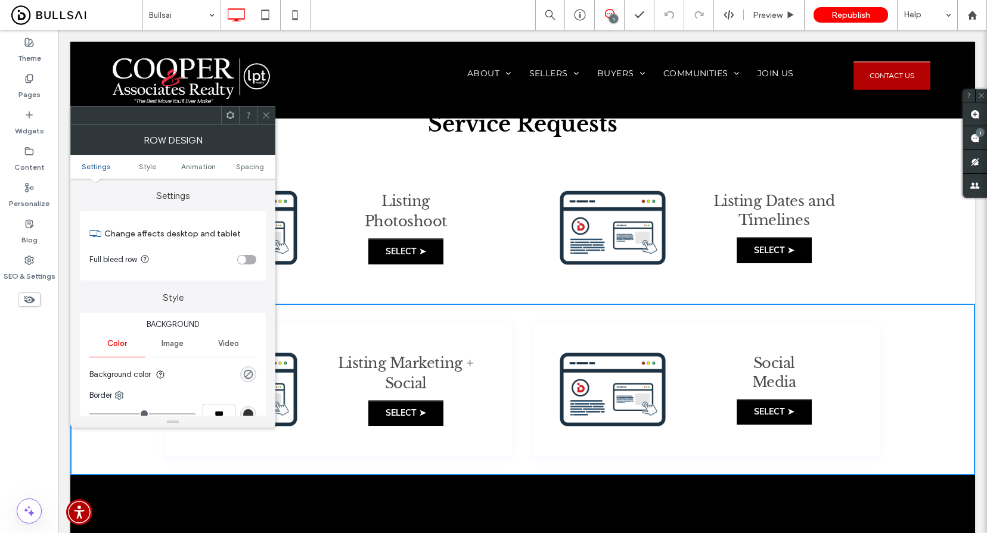
click at [265, 114] on use at bounding box center [266, 116] width 6 height 6
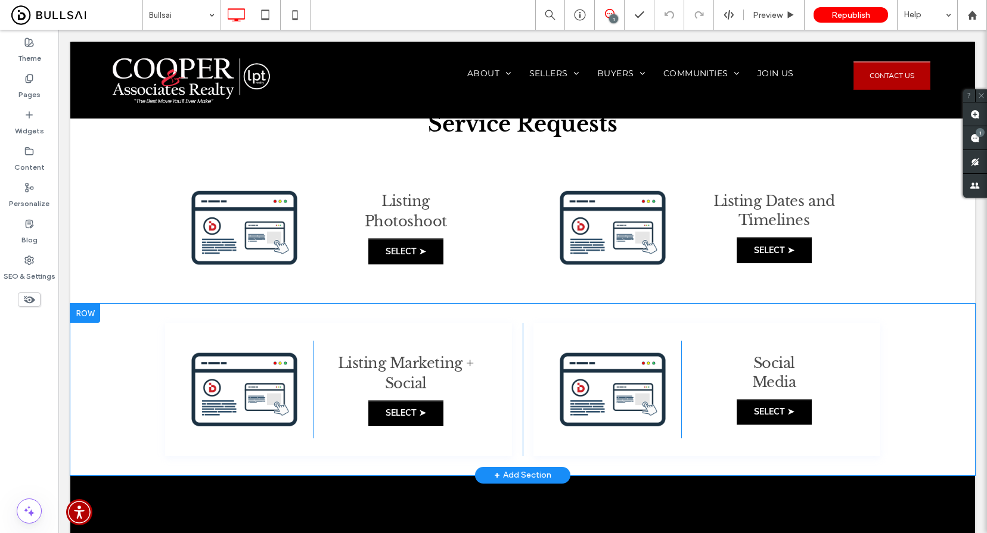
click at [76, 392] on div "Click To Paste Listing Marketing + Social SELECT ➤ Click To Paste Click To Past…" at bounding box center [522, 390] width 905 height 172
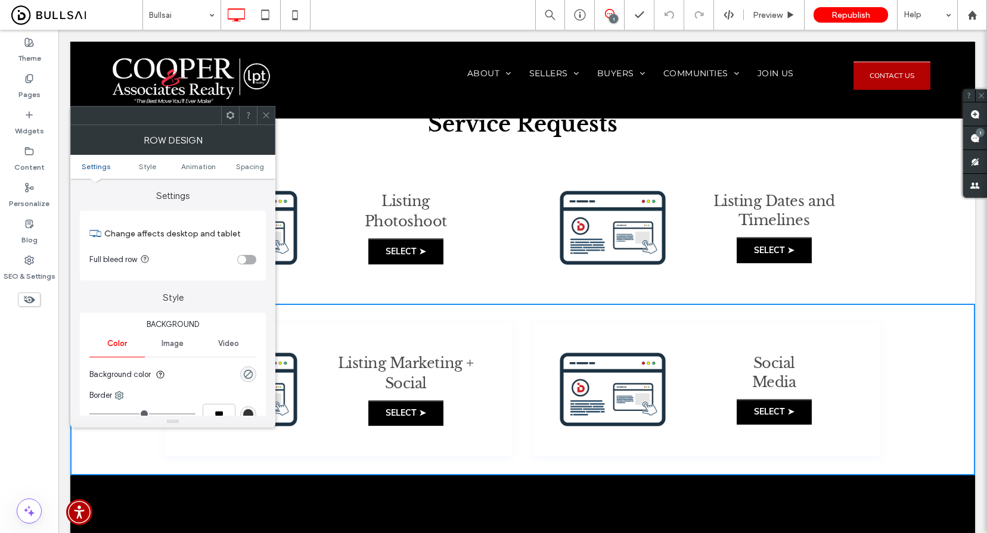
click at [263, 115] on icon at bounding box center [266, 115] width 9 height 9
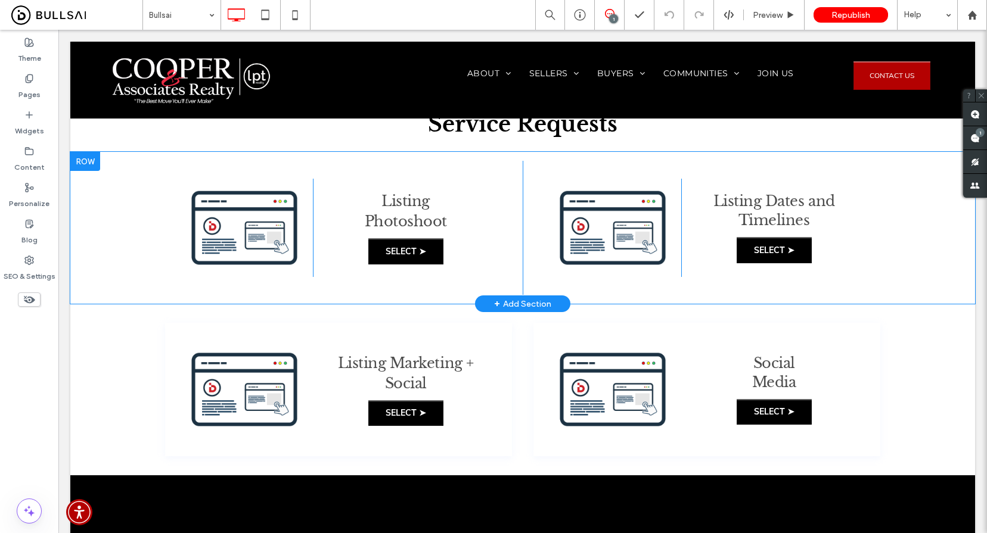
drag, startPoint x: 104, startPoint y: 395, endPoint x: 104, endPoint y: 193, distance: 201.5
click at [104, 193] on div "Click To Paste Row Service Requests Click To Paste Row + Add Section Click To P…" at bounding box center [522, 260] width 905 height 430
